Goal: Task Accomplishment & Management: Manage account settings

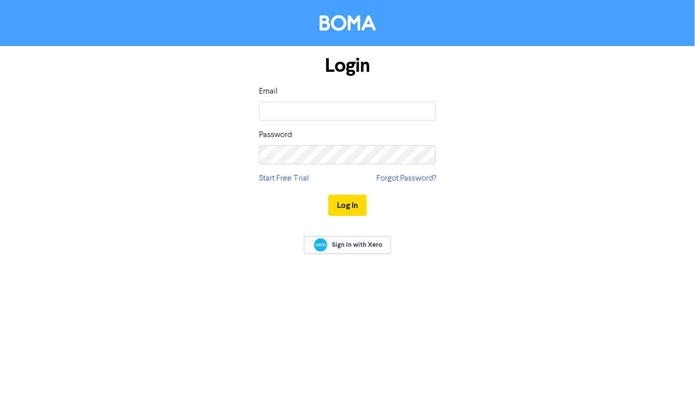
click at [389, 122] on div "Email Password" at bounding box center [347, 124] width 177 height 79
click at [383, 116] on input "email" at bounding box center [347, 111] width 177 height 19
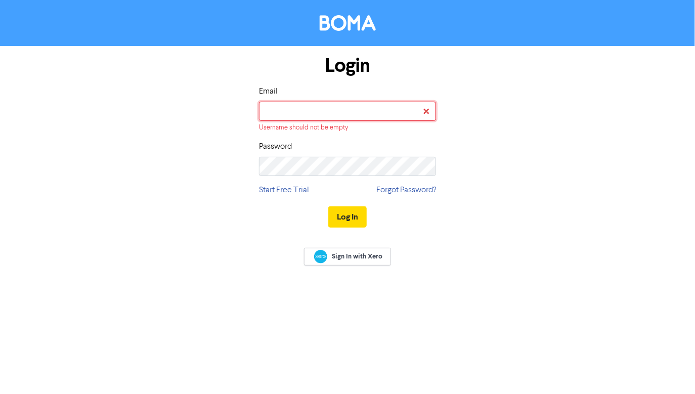
type input "[EMAIL_ADDRESS][DOMAIN_NAME]"
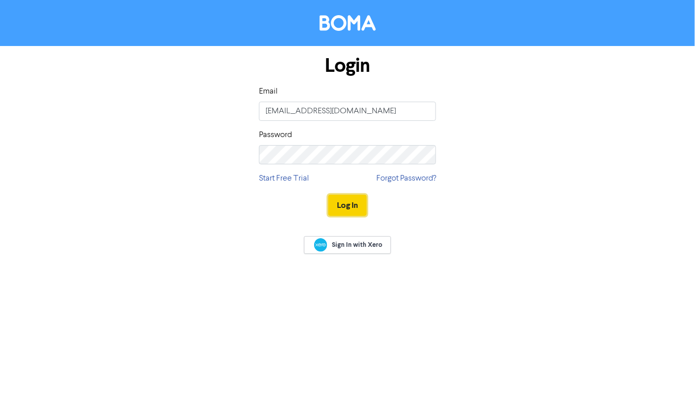
click at [345, 201] on button "Log In" at bounding box center [347, 205] width 38 height 21
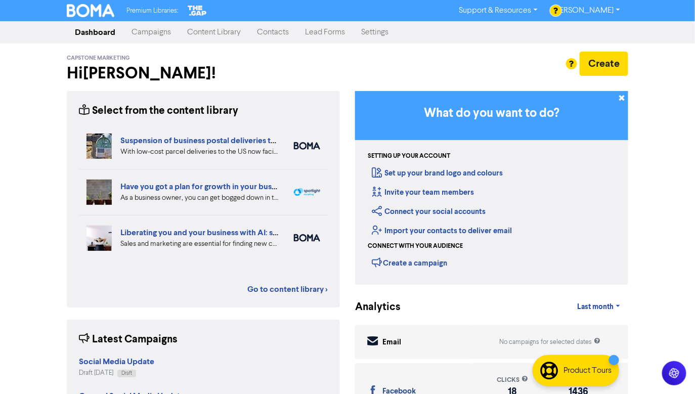
click at [212, 33] on link "Content Library" at bounding box center [214, 32] width 70 height 20
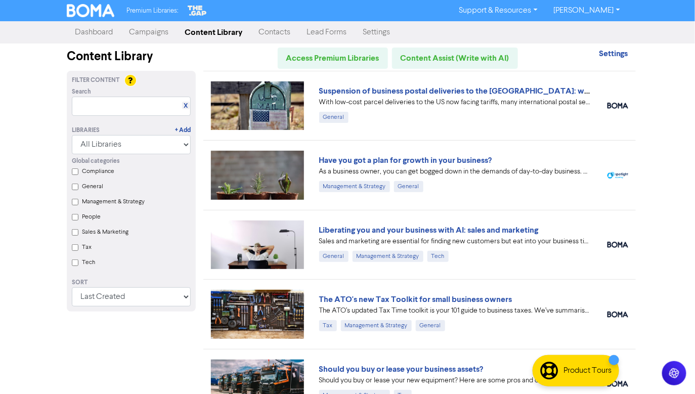
click at [147, 33] on link "Campaigns" at bounding box center [149, 32] width 56 height 20
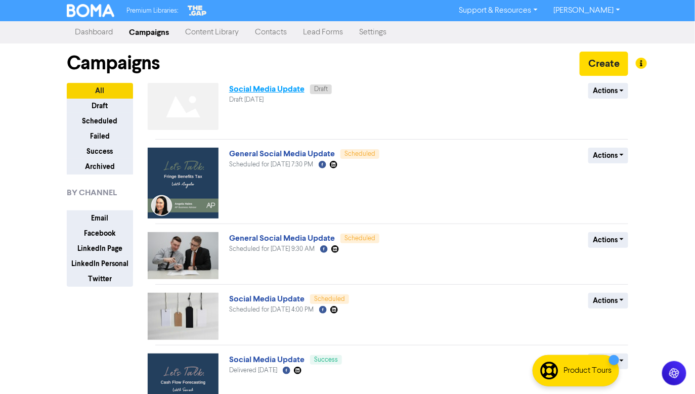
click at [280, 86] on link "Social Media Update" at bounding box center [266, 89] width 75 height 10
click at [198, 33] on link "Content Library" at bounding box center [212, 32] width 70 height 20
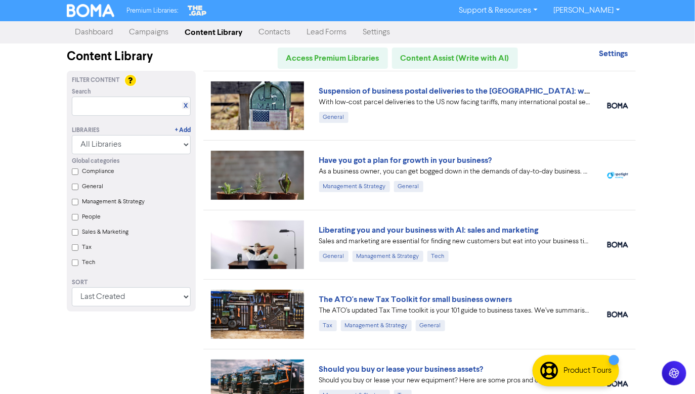
click at [149, 33] on link "Campaigns" at bounding box center [149, 32] width 56 height 20
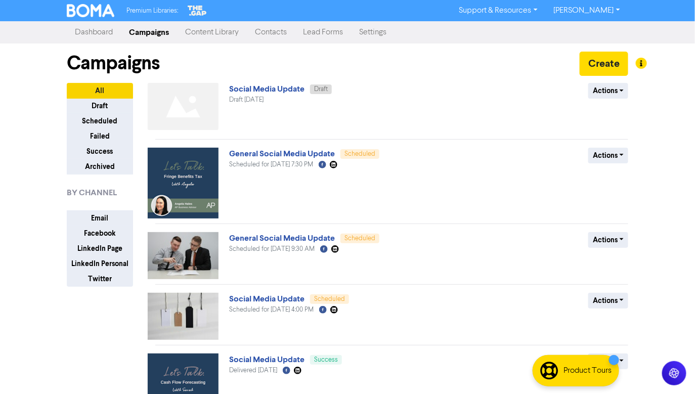
click at [84, 37] on link "Dashboard" at bounding box center [94, 32] width 54 height 20
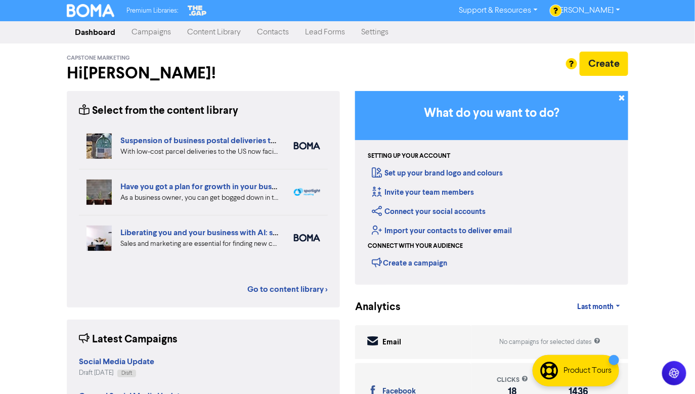
click at [153, 33] on link "Campaigns" at bounding box center [151, 32] width 56 height 20
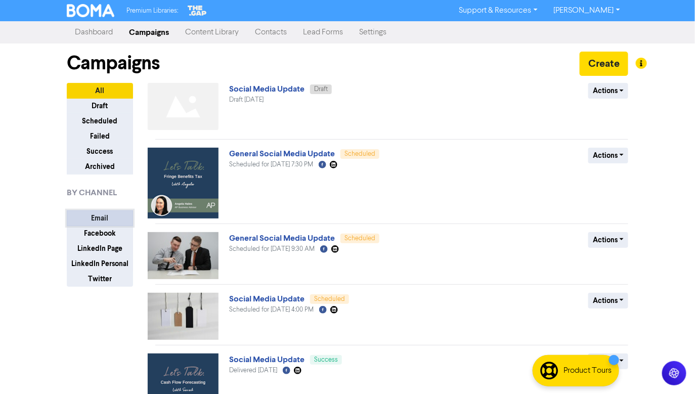
click at [114, 215] on button "Email" at bounding box center [100, 218] width 66 height 16
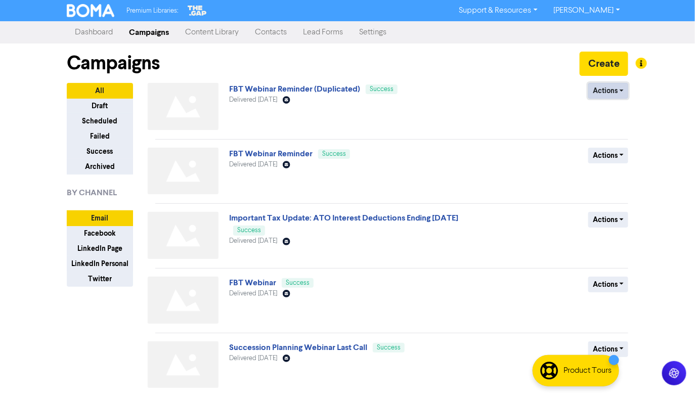
click at [603, 93] on button "Actions" at bounding box center [608, 91] width 40 height 16
click at [624, 112] on button "Duplicate" at bounding box center [629, 112] width 80 height 16
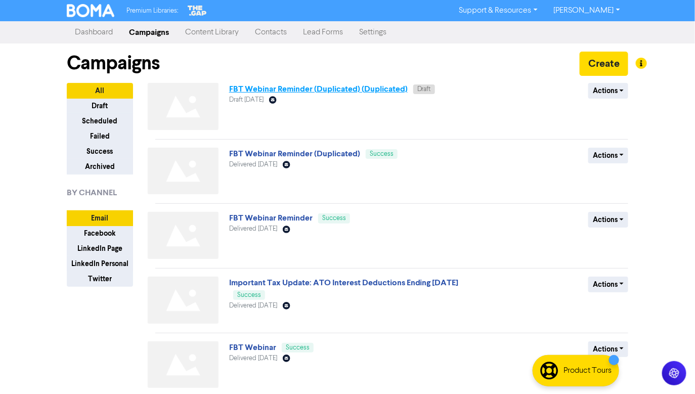
click at [366, 89] on link "FBT Webinar Reminder (Duplicated) (Duplicated)" at bounding box center [318, 89] width 178 height 10
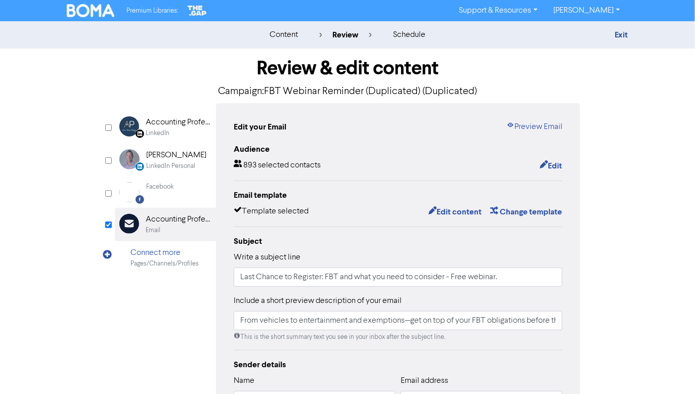
click at [372, 295] on label "Include a short preview description of your email" at bounding box center [318, 301] width 168 height 12
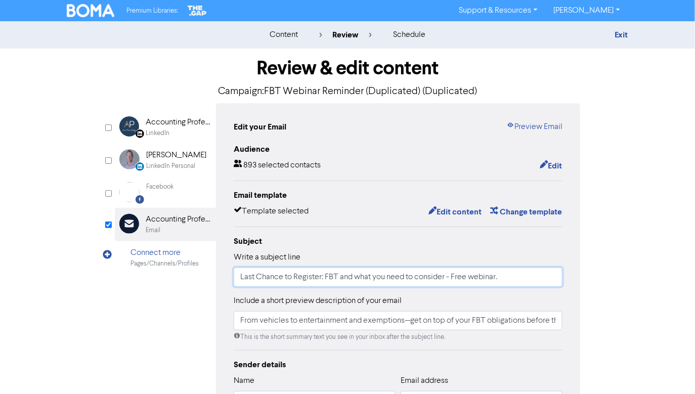
click at [358, 277] on input "Last Chance to Register: FBT and what you need to consider - Free webinar." at bounding box center [398, 276] width 329 height 19
drag, startPoint x: 516, startPoint y: 278, endPoint x: 230, endPoint y: 243, distance: 288.8
click at [231, 243] on div "Edit your Email Preview Email Audience 893 selected contacts Edit Email templat…" at bounding box center [398, 318] width 364 height 430
paste input "Episode 1 is out now: Beyond the Balance Sheet"
type input "Episode 1 is out now: Beyond the Balance Sheet"
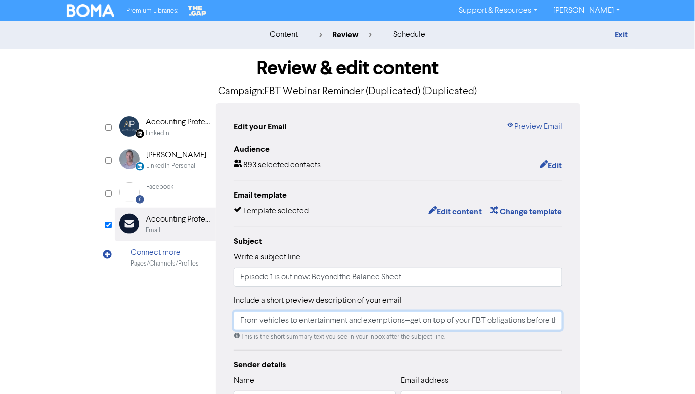
click at [290, 317] on input "From vehicles to entertainment and exemptions—get on top of your FBT obligation…" at bounding box center [398, 320] width 329 height 19
drag, startPoint x: 241, startPoint y: 316, endPoint x: 621, endPoint y: 320, distance: 379.7
click at [620, 321] on div "Review & edit content Campaign: FBT Webinar Reminder (Duplicated) (Duplicated) …" at bounding box center [347, 314] width 576 height 530
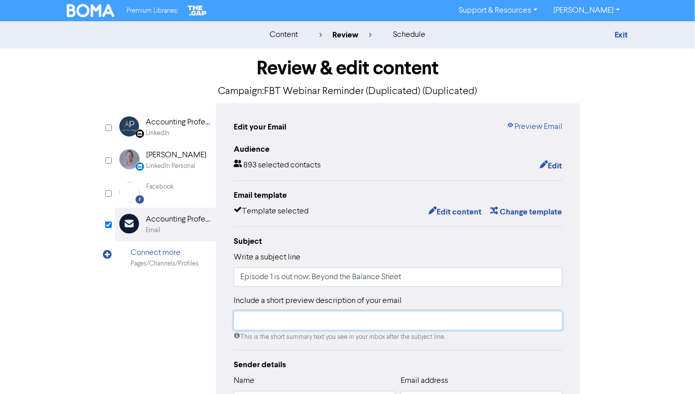
scroll to position [0, 0]
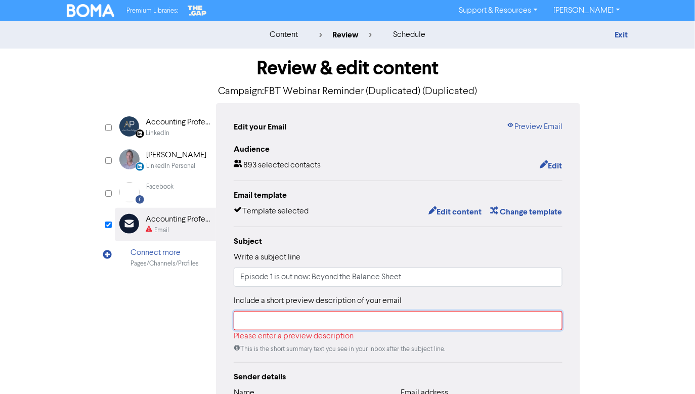
paste input "Our brand-new podcast has launched – tune in [DATE]!"
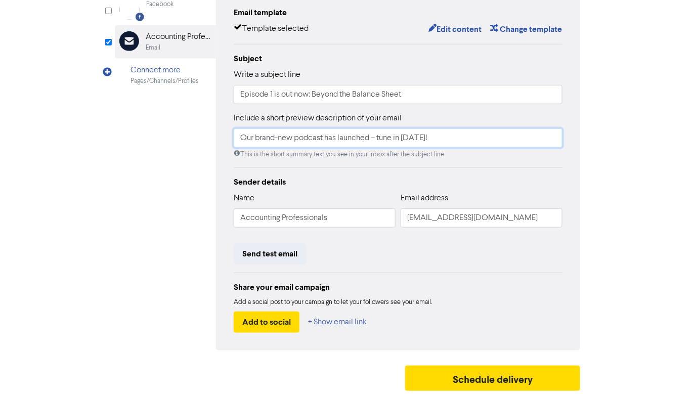
scroll to position [184, 0]
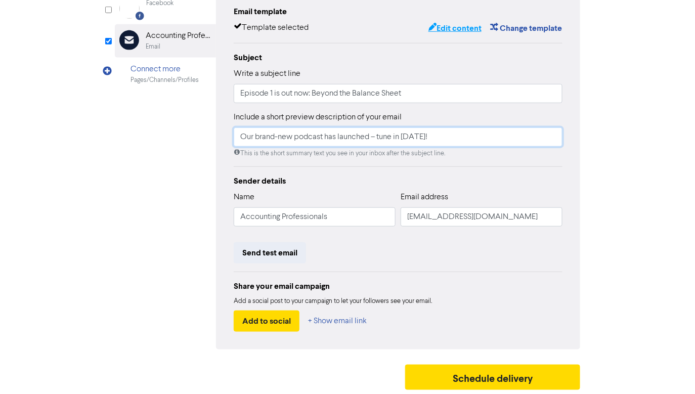
type input "Our brand-new podcast has launched – tune in [DATE]!"
click at [446, 27] on button "Edit content" at bounding box center [455, 28] width 54 height 13
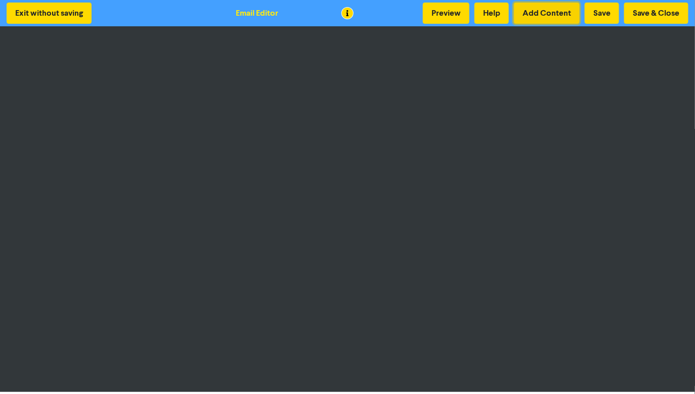
click at [553, 14] on button "Add Content" at bounding box center [547, 13] width 66 height 21
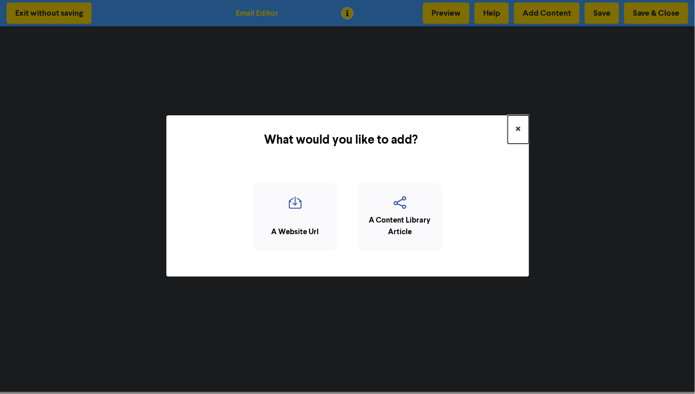
click at [521, 127] on button "×" at bounding box center [518, 129] width 21 height 28
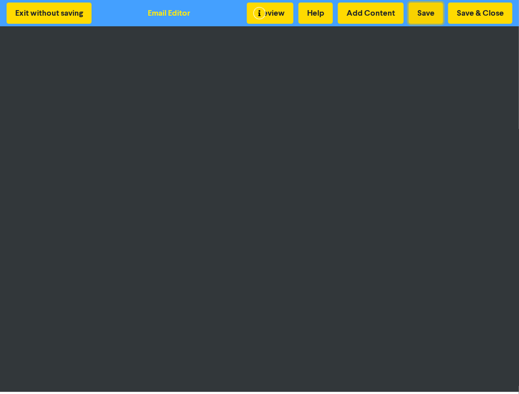
click at [426, 16] on button "Save" at bounding box center [426, 13] width 34 height 21
click at [427, 10] on button "Save" at bounding box center [426, 13] width 34 height 21
click at [432, 18] on button "Save" at bounding box center [426, 13] width 34 height 21
click at [487, 11] on button "Save & Close" at bounding box center [480, 13] width 64 height 21
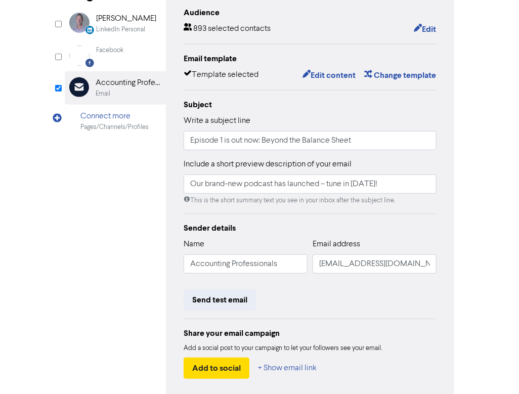
scroll to position [168, 0]
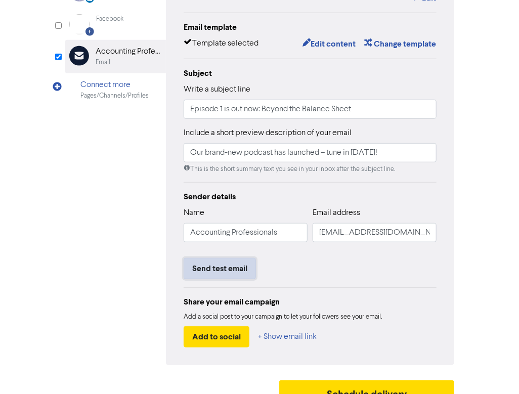
click at [235, 269] on button "Send test email" at bounding box center [220, 268] width 72 height 21
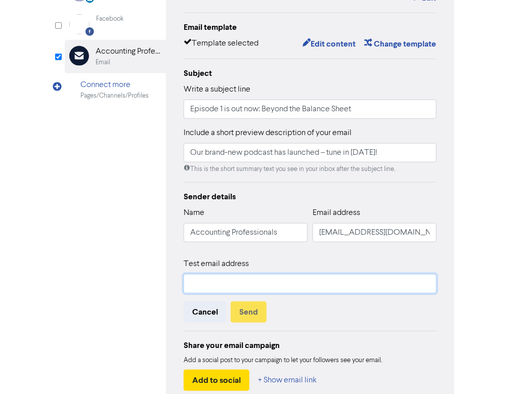
click at [216, 285] on input "text" at bounding box center [310, 283] width 253 height 19
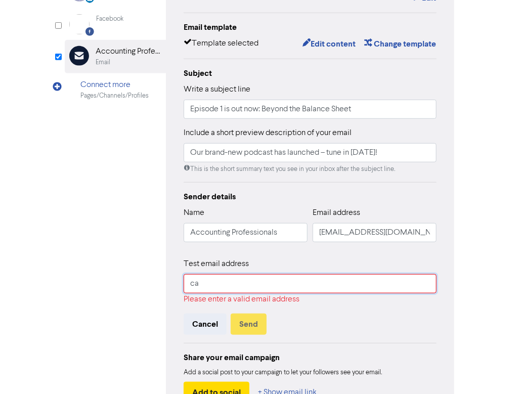
type input "c"
type input "[EMAIL_ADDRESS][DOMAIN_NAME]"
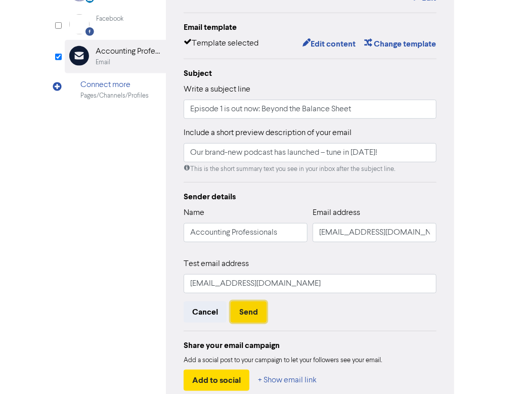
click at [252, 308] on button "Send" at bounding box center [249, 311] width 36 height 21
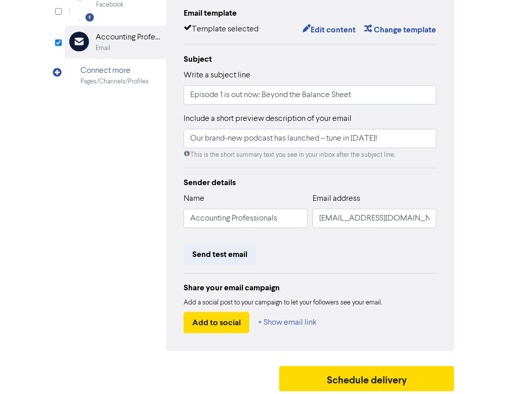
scroll to position [184, 0]
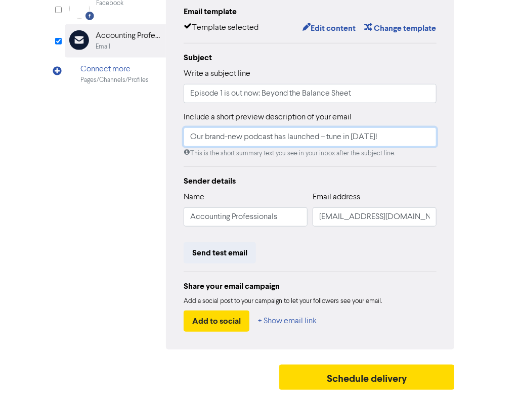
click at [397, 132] on input "Our brand-new podcast has launched – tune in [DATE]!" at bounding box center [310, 136] width 253 height 19
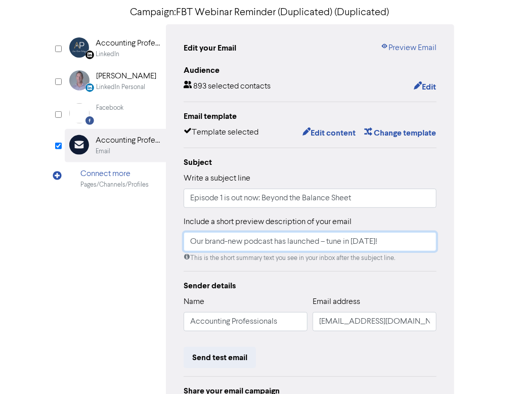
scroll to position [81, 0]
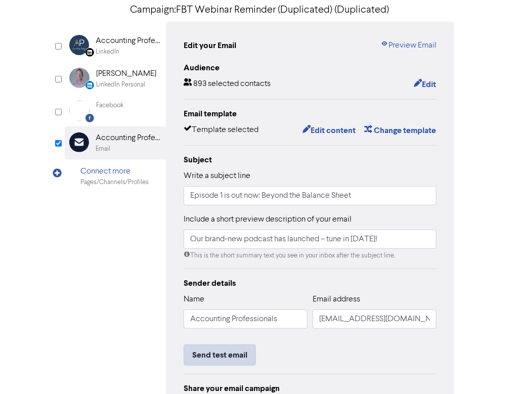
click at [227, 354] on button "Send test email" at bounding box center [220, 354] width 72 height 21
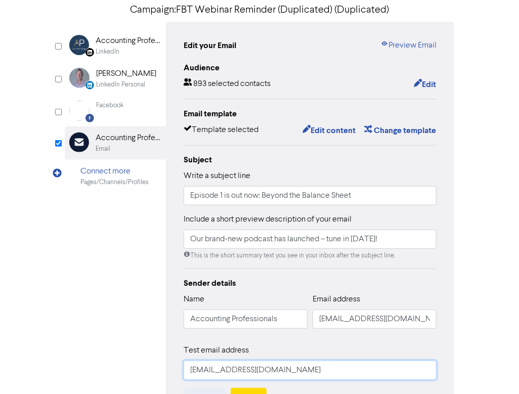
drag, startPoint x: 208, startPoint y: 369, endPoint x: 191, endPoint y: 367, distance: 16.8
click at [191, 367] on input "[EMAIL_ADDRESS][DOMAIN_NAME]" at bounding box center [310, 369] width 253 height 19
type input "[EMAIL_ADDRESS][DOMAIN_NAME]"
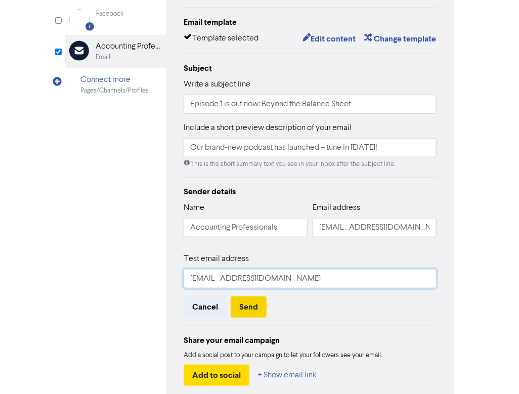
scroll to position [227, 0]
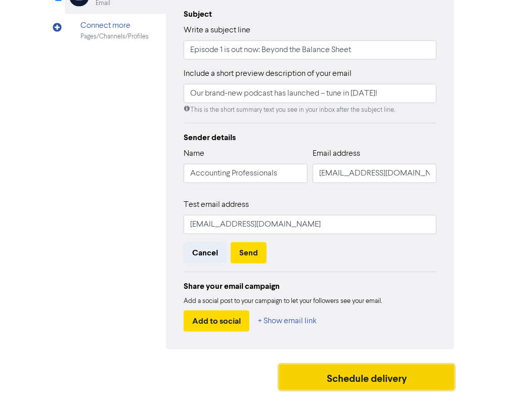
click at [362, 375] on button "Schedule delivery" at bounding box center [366, 377] width 175 height 25
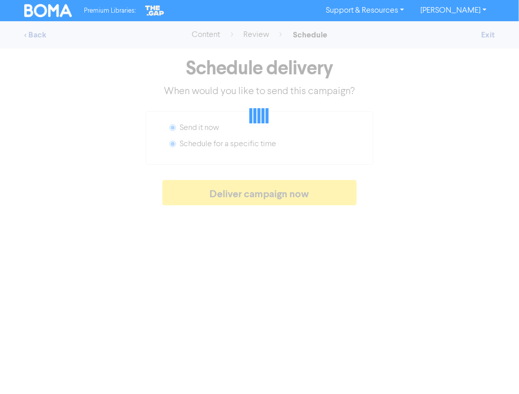
radio input "false"
radio input "true"
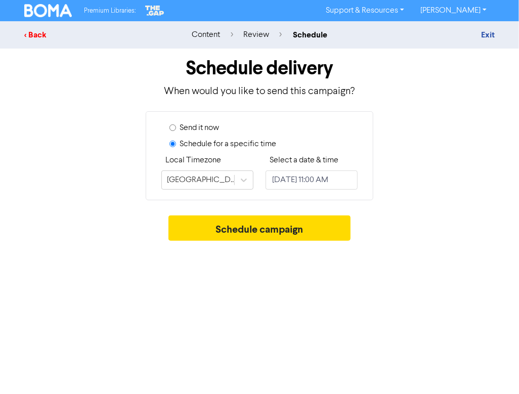
click at [35, 34] on div "< Back" at bounding box center [97, 35] width 147 height 12
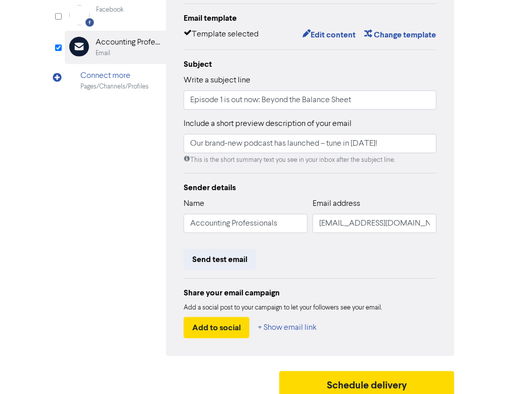
scroll to position [184, 0]
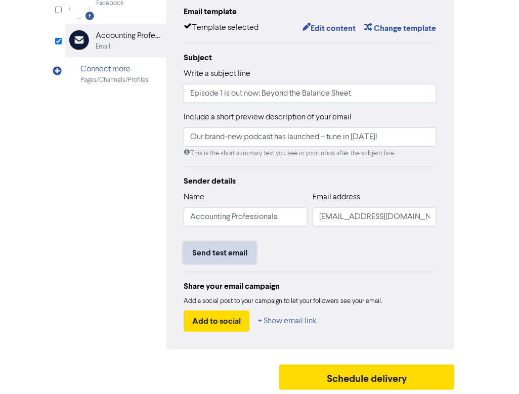
click at [218, 247] on button "Send test email" at bounding box center [220, 252] width 72 height 21
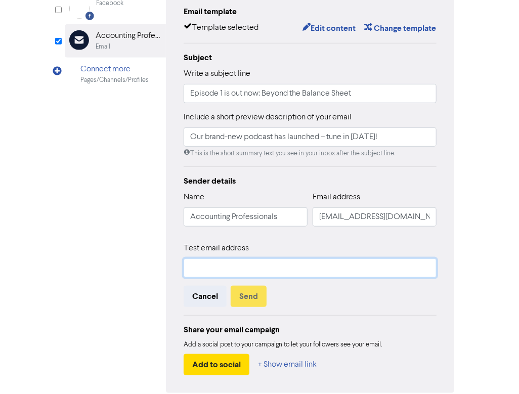
click at [232, 262] on input "text" at bounding box center [310, 267] width 253 height 19
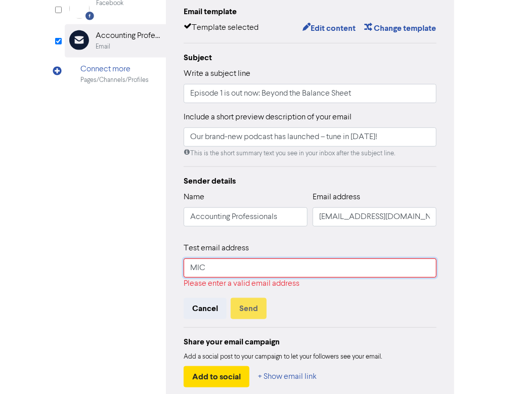
type input "[EMAIL_ADDRESS][DOMAIN_NAME]"
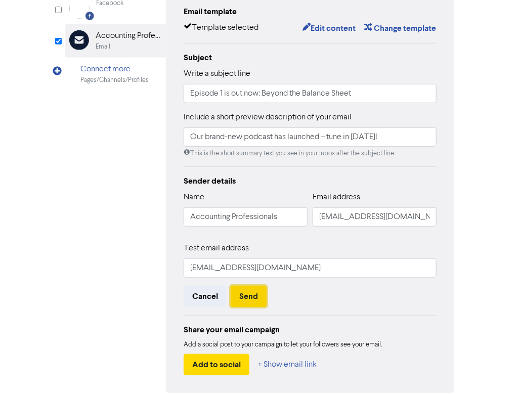
click at [252, 297] on button "Send" at bounding box center [249, 296] width 36 height 21
